Goal: Task Accomplishment & Management: Manage account settings

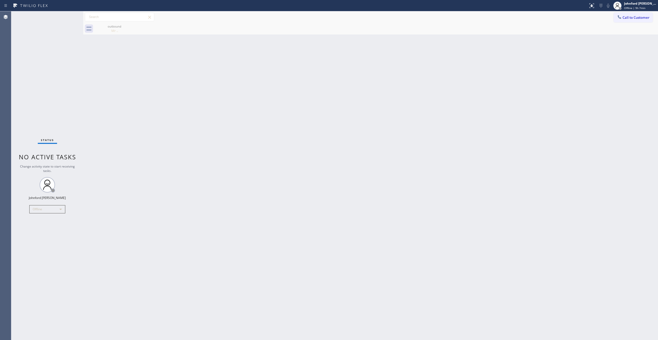
click at [631, 12] on div "Call to Customer Outbound call Location Search location Your caller id phone nu…" at bounding box center [370, 17] width 575 height 12
click at [631, 7] on span "Offline | 9h 7min" at bounding box center [634, 8] width 21 height 4
click at [616, 50] on span "Log out" at bounding box center [615, 50] width 11 height 4
